Goal: Go to known website: Access a specific website the user already knows

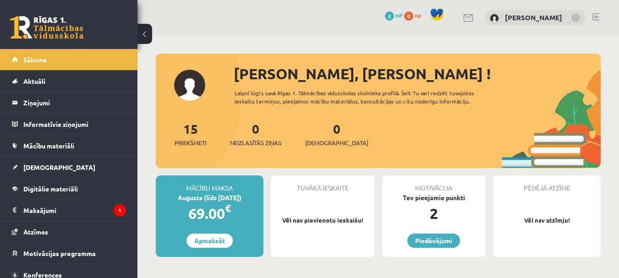
drag, startPoint x: 0, startPoint y: 0, endPoint x: 186, endPoint y: 8, distance: 186.1
click at [189, 8] on div "0 Dāvanas 2 mP 0 xp Tatjana Kurenkova" at bounding box center [377, 17] width 481 height 35
click at [50, 207] on legend "Maksājumi 1" at bounding box center [74, 210] width 103 height 21
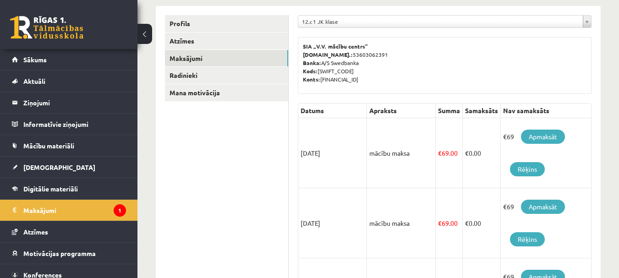
scroll to position [137, 0]
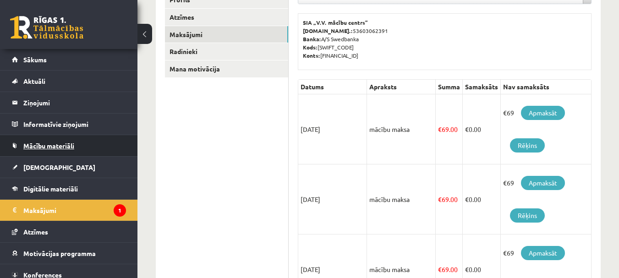
click at [39, 147] on span "Mācību materiāli" at bounding box center [48, 145] width 51 height 8
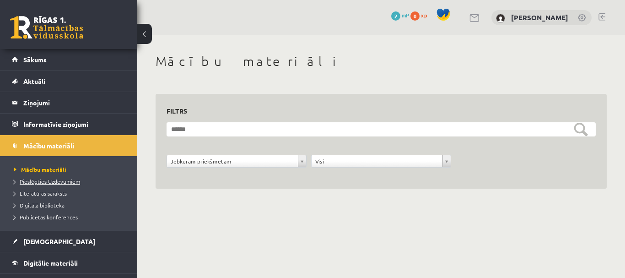
click at [49, 184] on link "Pieslēgties Uzdevumiem" at bounding box center [71, 181] width 114 height 8
